Goal: Task Accomplishment & Management: Manage account settings

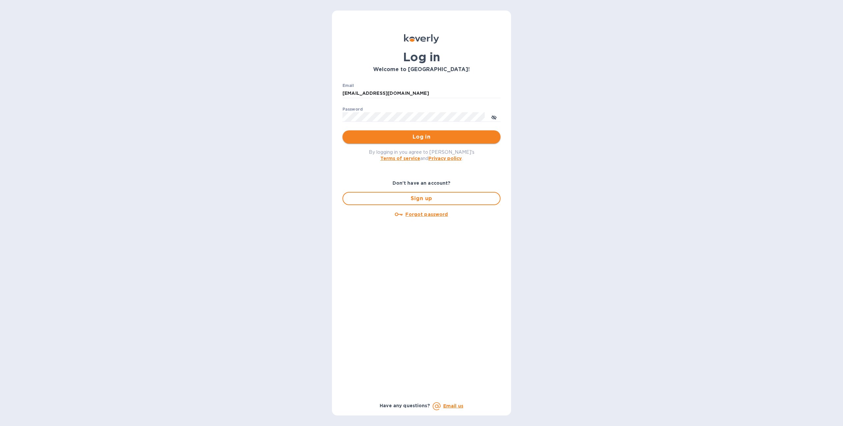
click at [360, 134] on span "Log in" at bounding box center [422, 137] width 148 height 8
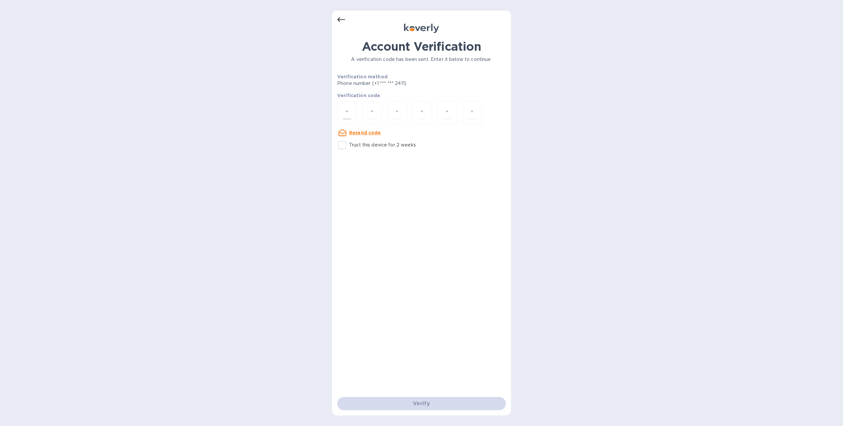
click at [348, 109] on input "number" at bounding box center [347, 113] width 9 height 12
type input "4"
type input "0"
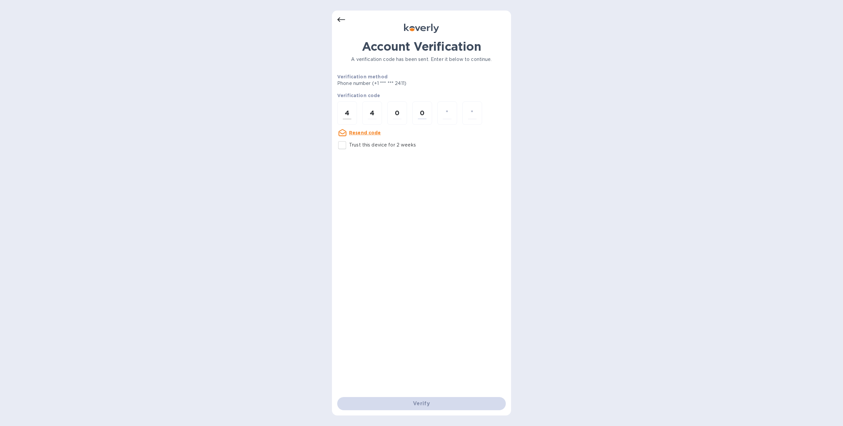
type input "7"
type input "1"
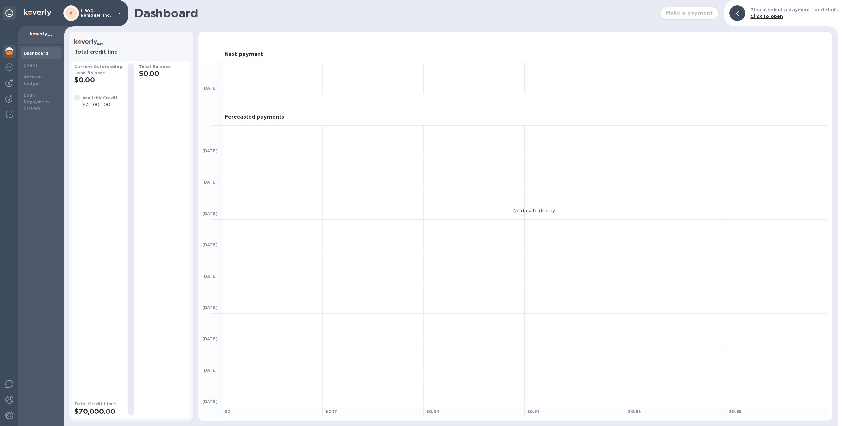
click at [88, 18] on div "1I 1-800 Remodel, Inc." at bounding box center [93, 13] width 60 height 16
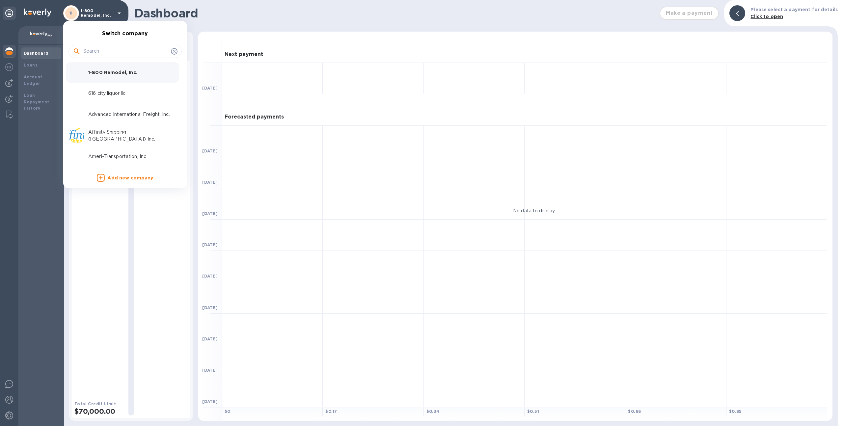
click at [97, 48] on input "text" at bounding box center [125, 51] width 85 height 10
click at [196, 43] on div at bounding box center [421, 213] width 843 height 426
